Goal: Task Accomplishment & Management: Use online tool/utility

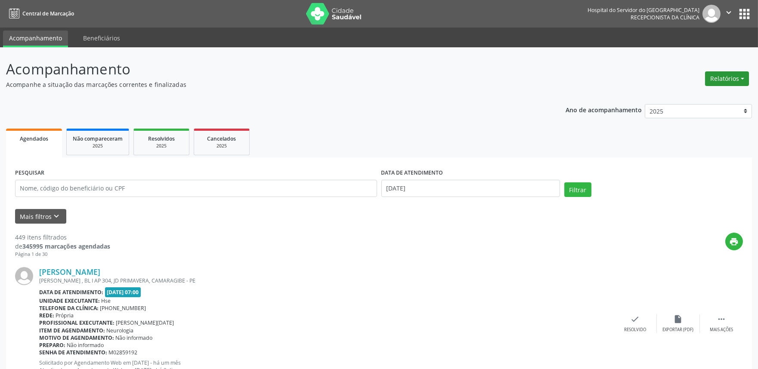
click at [728, 71] on button "Relatórios" at bounding box center [727, 78] width 44 height 15
click at [712, 100] on link "Agendamentos" at bounding box center [702, 97] width 93 height 12
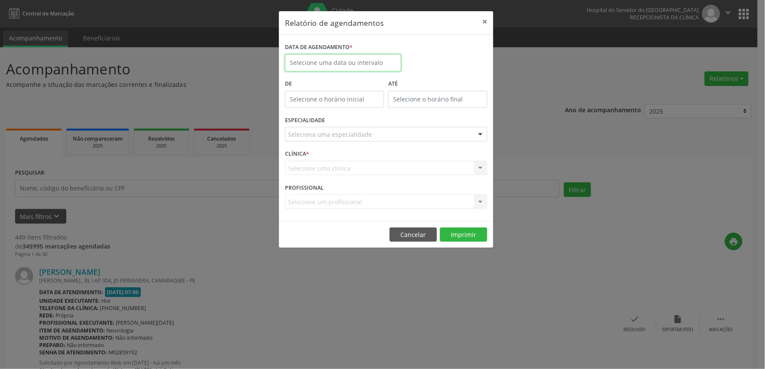
click at [377, 69] on body "Central de Marcação Hospital do Servidor do [GEOGRAPHIC_DATA] Recepcionista da …" at bounding box center [382, 184] width 765 height 369
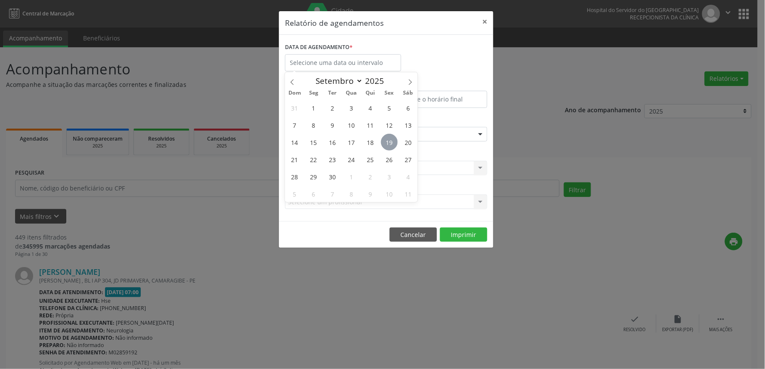
click at [383, 146] on span "19" at bounding box center [389, 142] width 17 height 17
type input "[DATE]"
click at [383, 146] on span "19" at bounding box center [389, 142] width 17 height 17
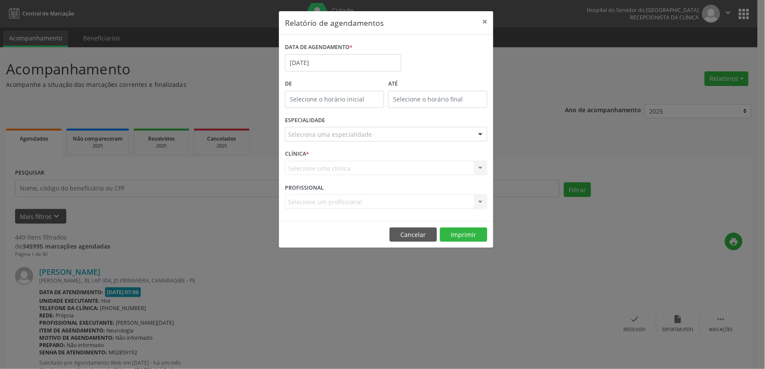
click at [381, 133] on div "Seleciona uma especialidade" at bounding box center [386, 134] width 202 height 15
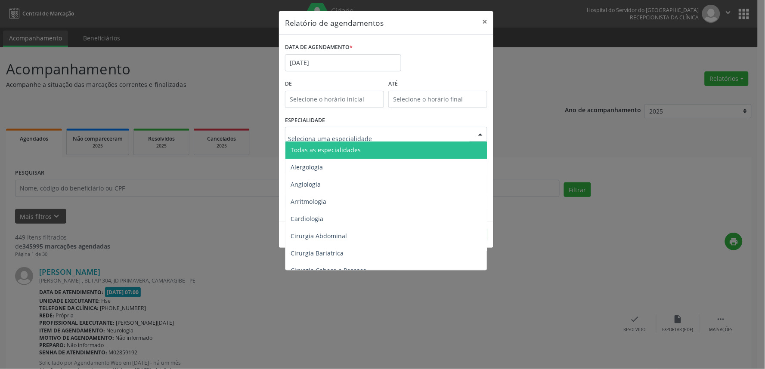
click at [379, 145] on span "Todas as especialidades" at bounding box center [386, 150] width 203 height 17
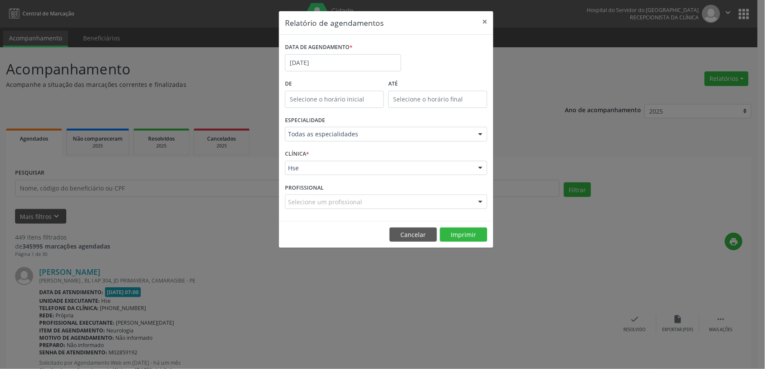
click at [455, 243] on footer "Cancelar Imprimir" at bounding box center [386, 234] width 214 height 27
click at [459, 238] on button "Imprimir" at bounding box center [463, 235] width 47 height 15
